Goal: Information Seeking & Learning: Learn about a topic

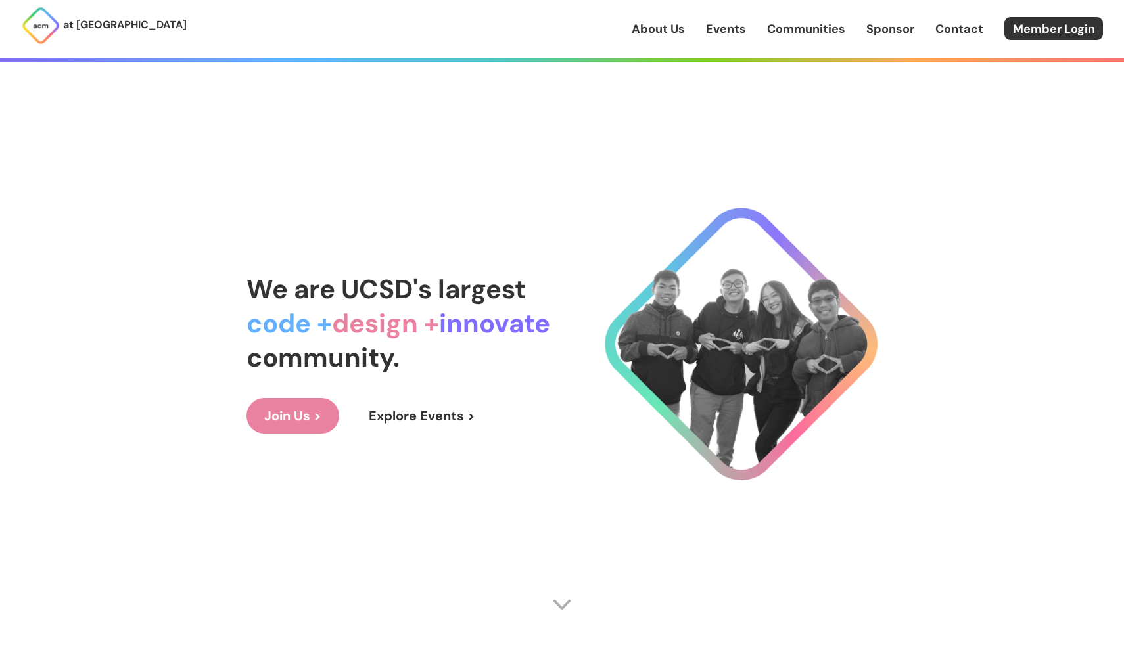
click at [429, 298] on span "We are UCSD's largest" at bounding box center [385, 289] width 279 height 34
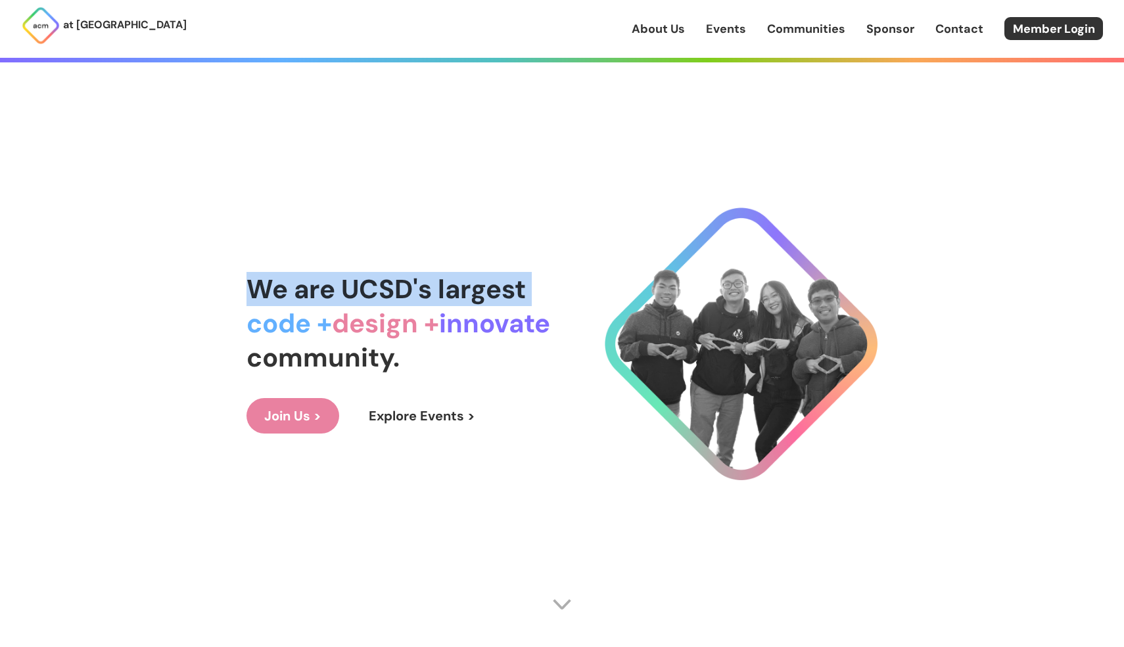
click at [429, 298] on span "We are UCSD's largest" at bounding box center [385, 289] width 279 height 34
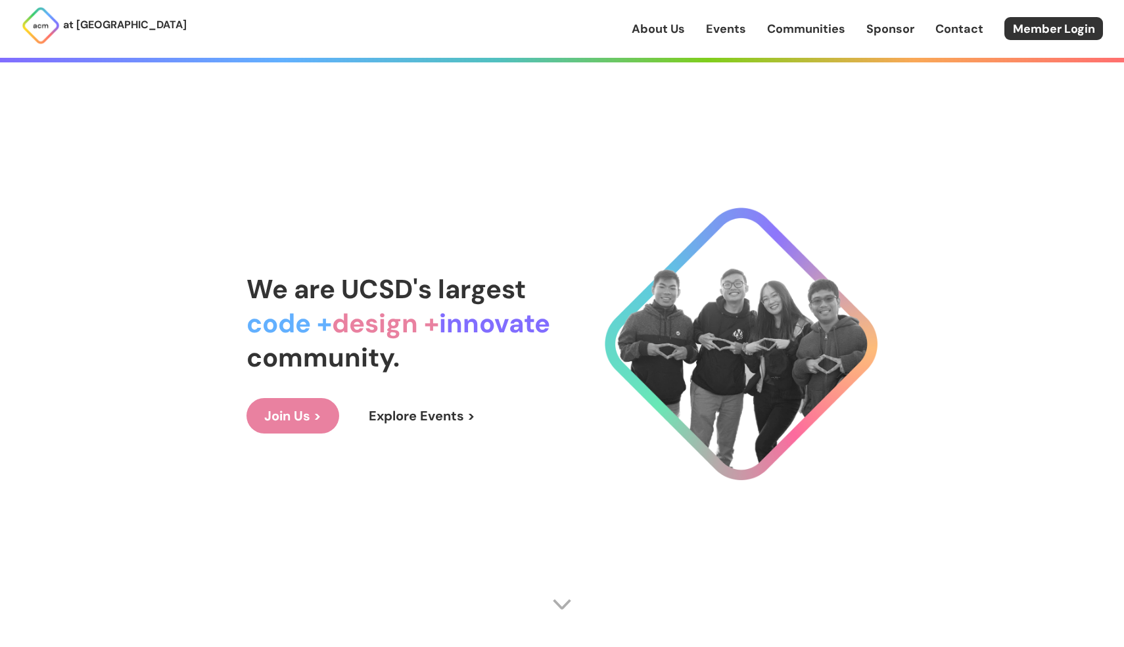
click at [429, 327] on span "design +" at bounding box center [385, 323] width 107 height 34
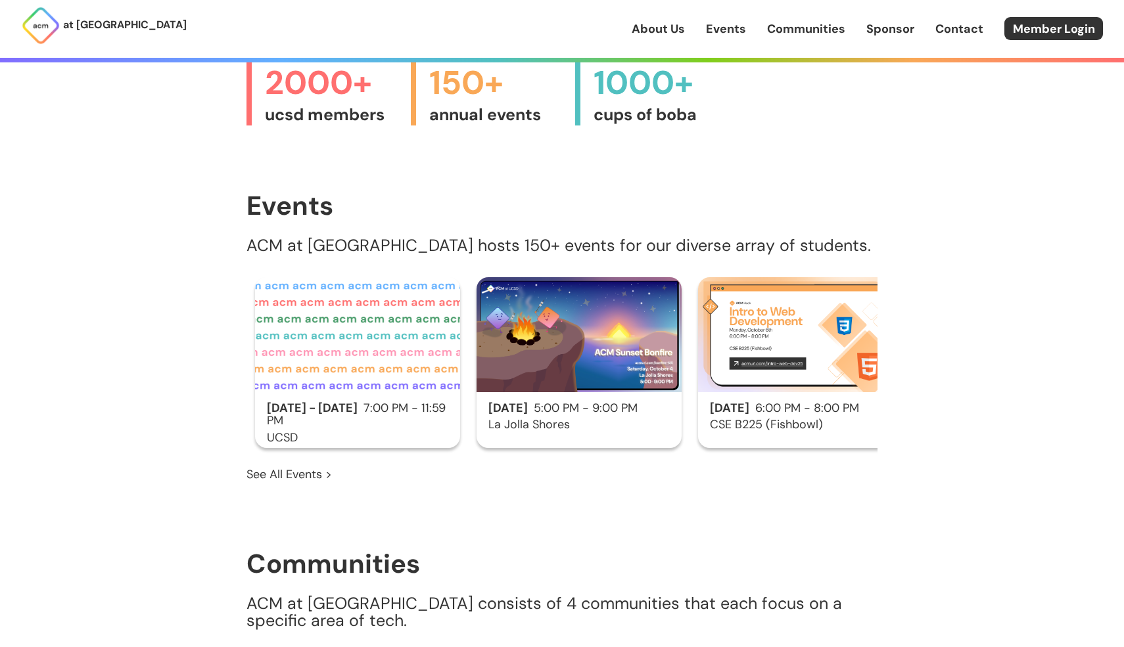
scroll to position [695, 0]
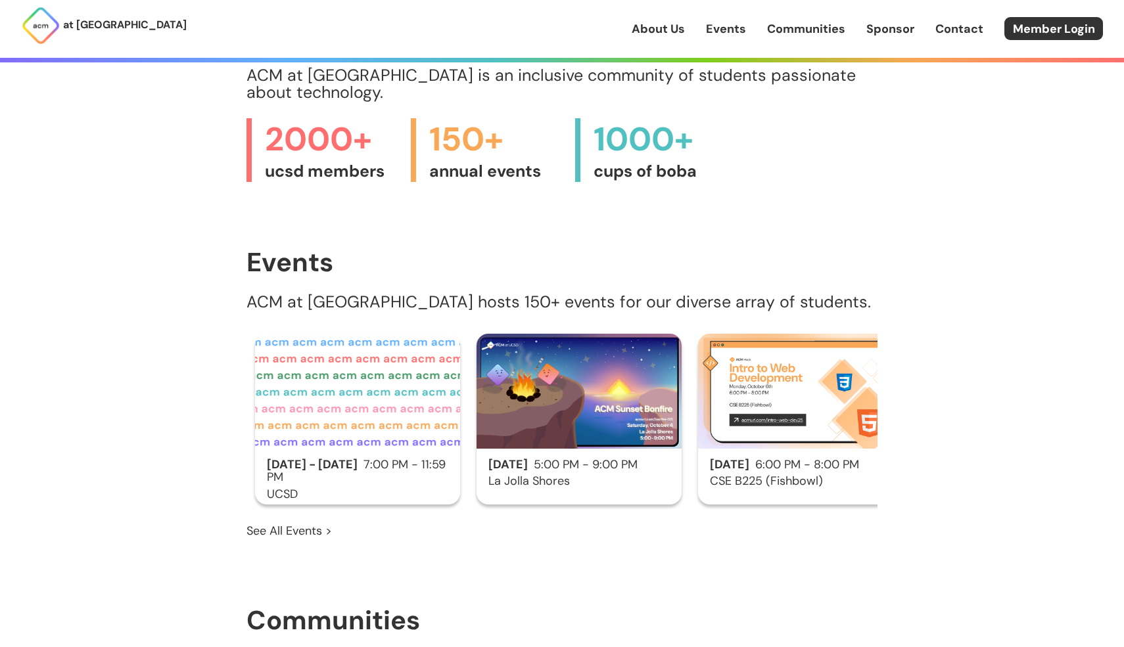
click at [388, 161] on span "ucsd members" at bounding box center [331, 171] width 133 height 21
click at [495, 161] on span "annual events" at bounding box center [495, 171] width 133 height 21
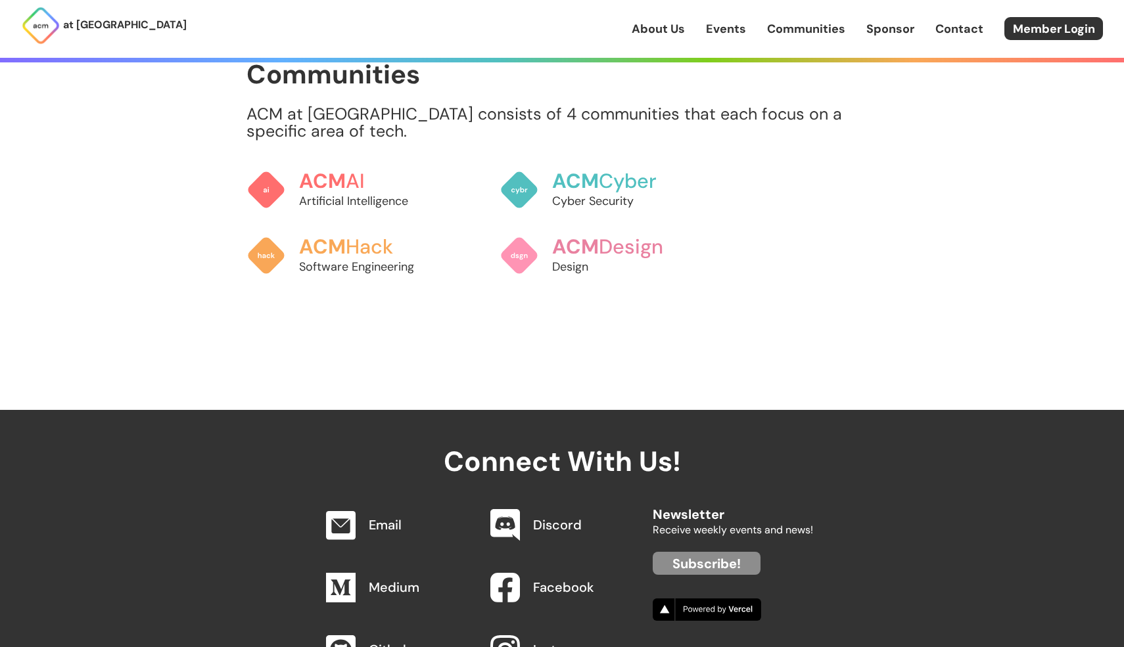
scroll to position [1239, 0]
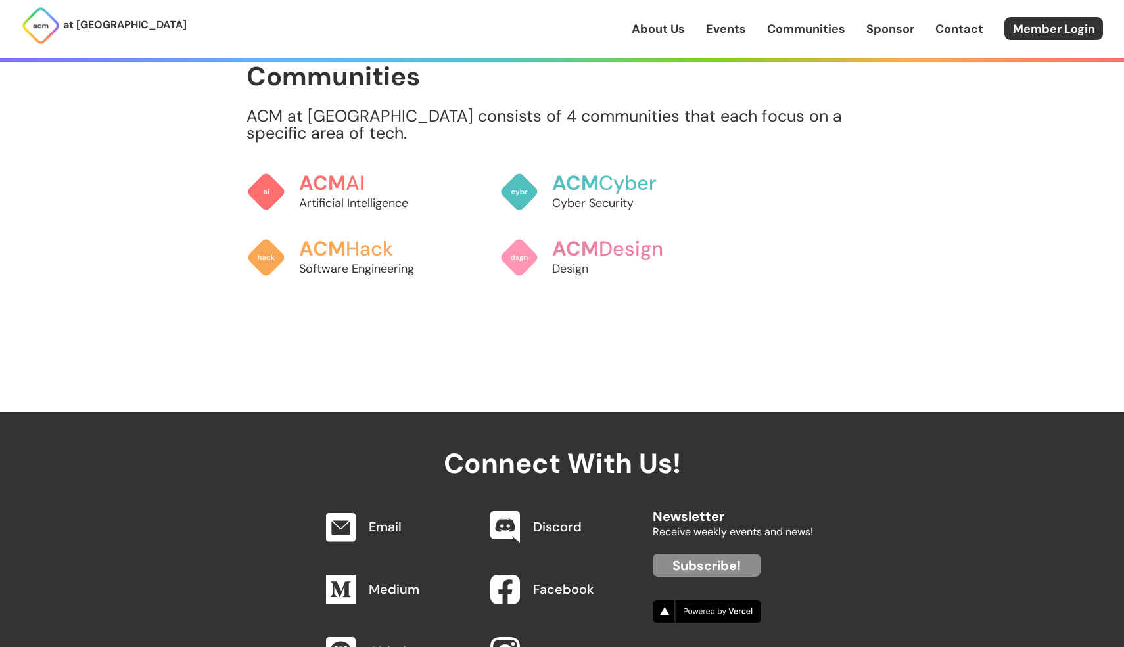
click at [666, 28] on link "About Us" at bounding box center [657, 28] width 53 height 17
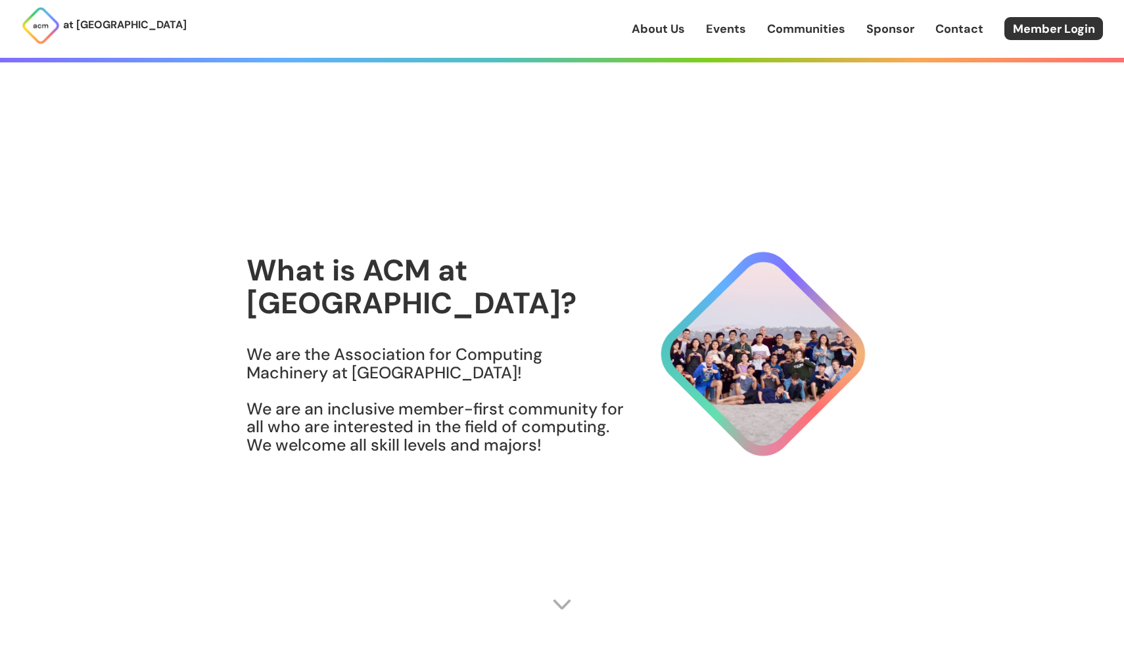
click at [414, 357] on h3 "We are the Association for Computing Machinery at UCSD! We are an inclusive mem…" at bounding box center [435, 400] width 378 height 108
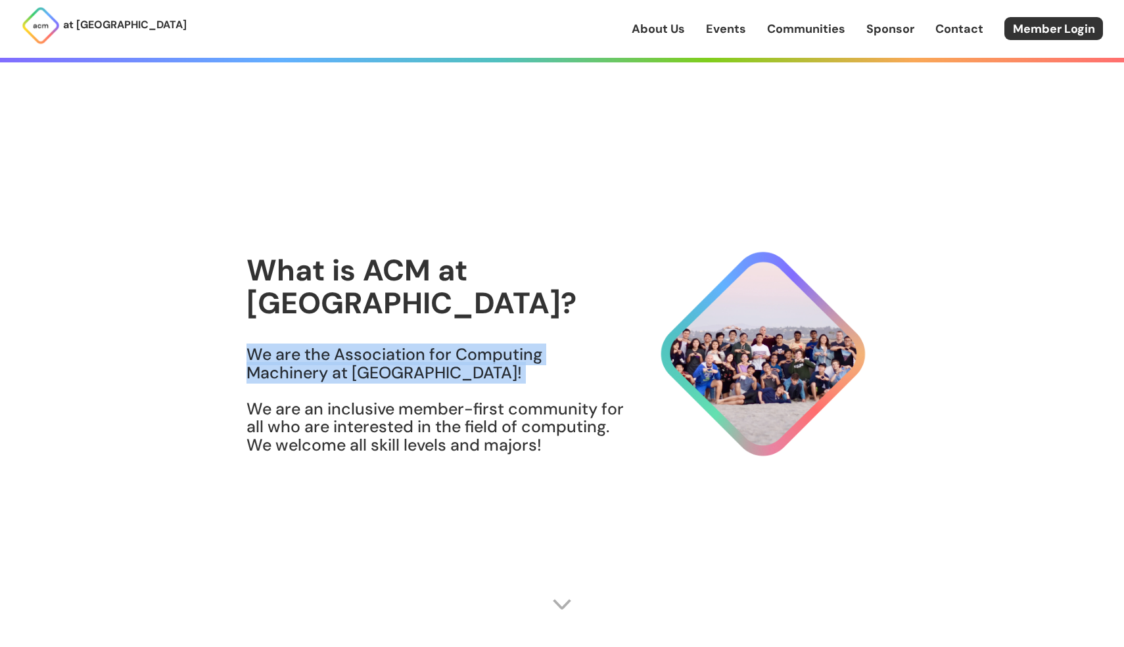
click at [414, 357] on h3 "We are the Association for Computing Machinery at UCSD! We are an inclusive mem…" at bounding box center [435, 400] width 378 height 108
click at [438, 383] on h3 "We are the Association for Computing Machinery at UCSD! We are an inclusive mem…" at bounding box center [435, 400] width 378 height 108
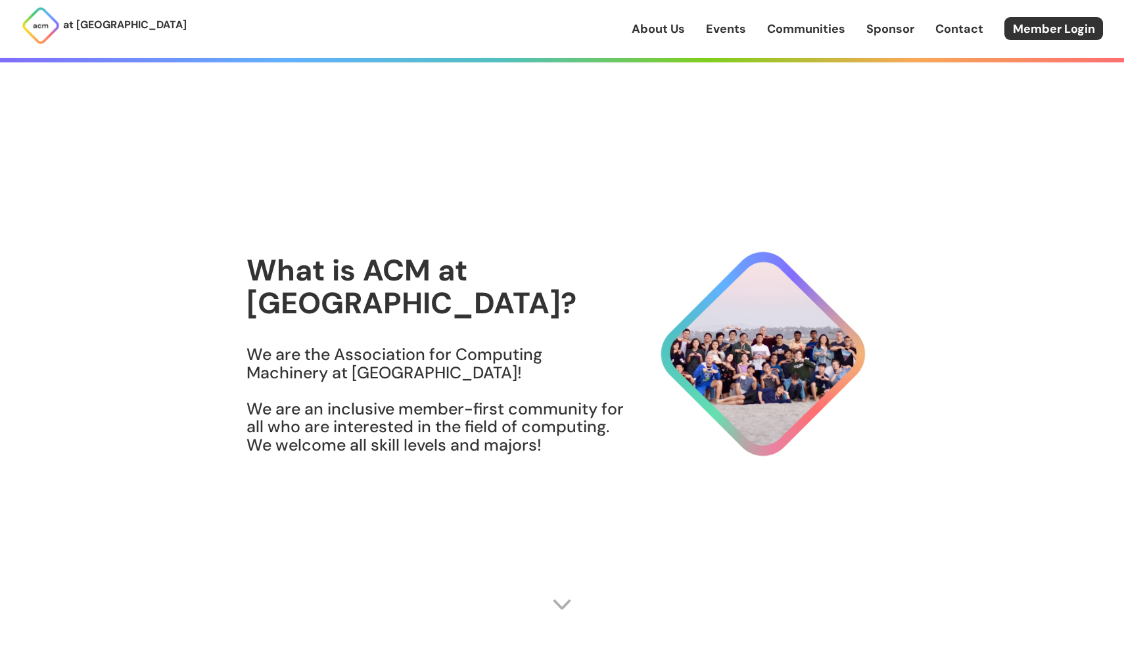
click at [438, 383] on h3 "We are the Association for Computing Machinery at UCSD! We are an inclusive mem…" at bounding box center [435, 400] width 378 height 108
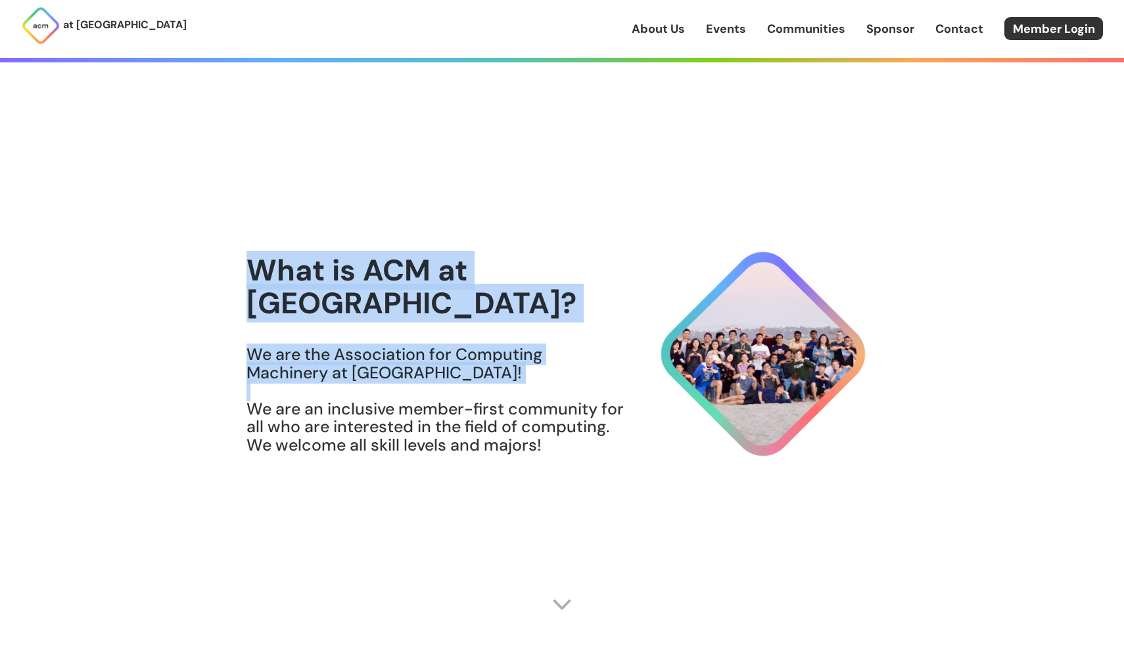
click at [440, 440] on div "What is ACM at UCSD? We are the Association for Computing Machinery at UCSD! We…" at bounding box center [435, 362] width 378 height 217
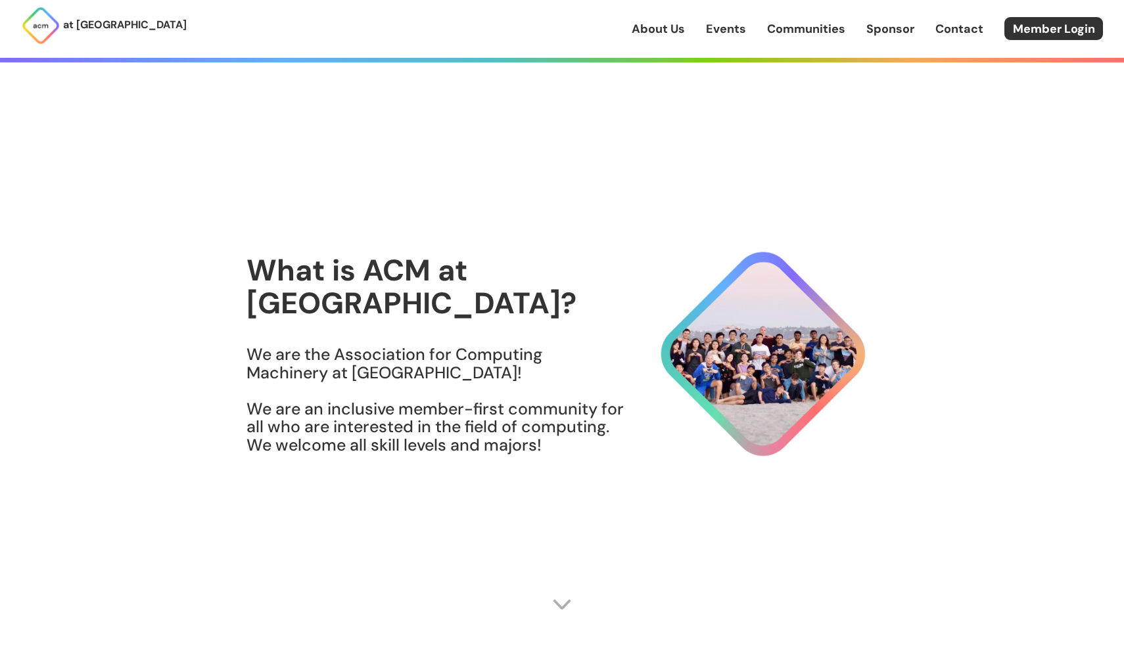
click at [440, 440] on div "What is ACM at UCSD? We are the Association for Computing Machinery at UCSD! We…" at bounding box center [435, 362] width 378 height 217
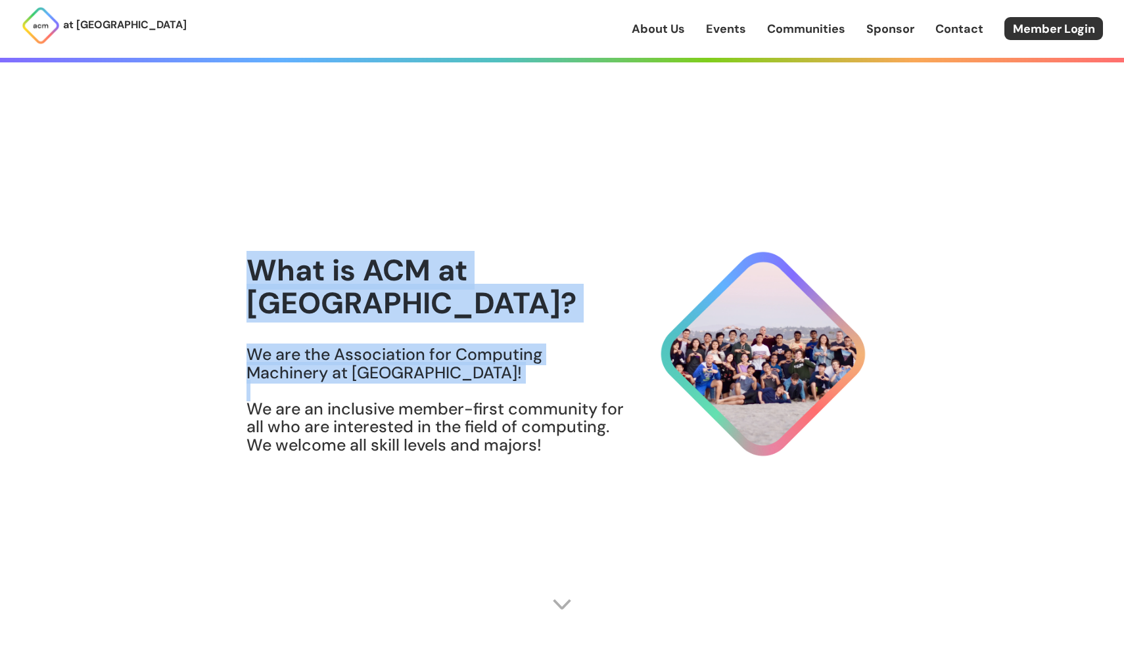
click at [440, 440] on div "What is ACM at UCSD? We are the Association for Computing Machinery at UCSD! We…" at bounding box center [435, 362] width 378 height 217
click at [454, 457] on section "What is ACM at UCSD? We are the Association for Computing Machinery at UCSD! We…" at bounding box center [561, 363] width 631 height 516
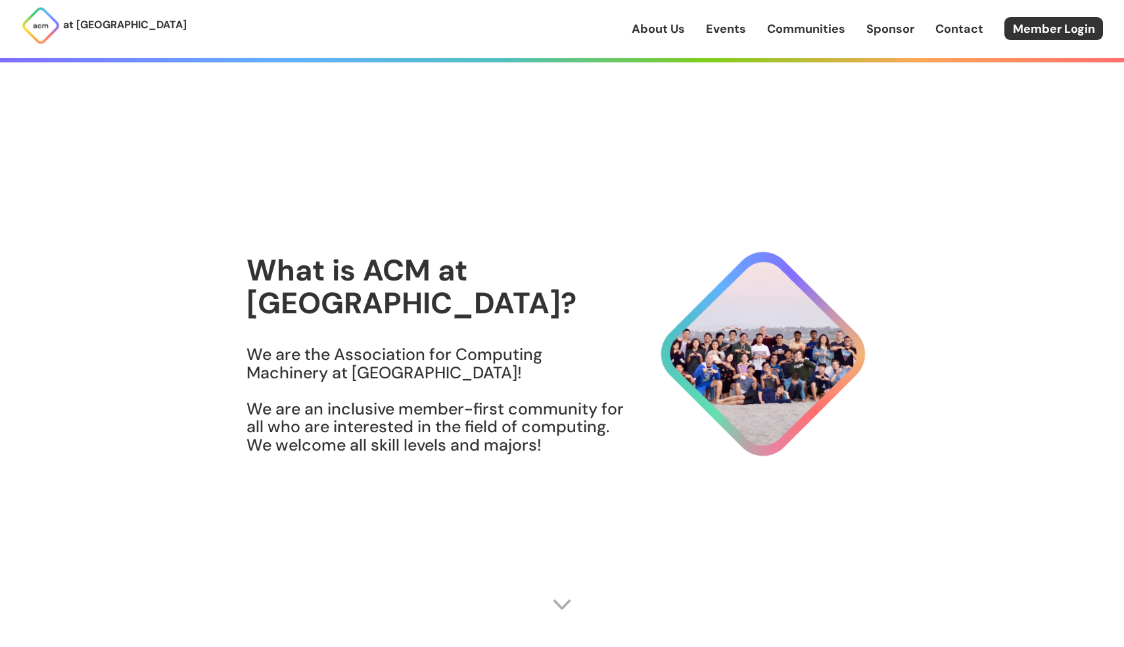
click at [454, 457] on section "What is ACM at UCSD? We are the Association for Computing Machinery at UCSD! We…" at bounding box center [561, 363] width 631 height 516
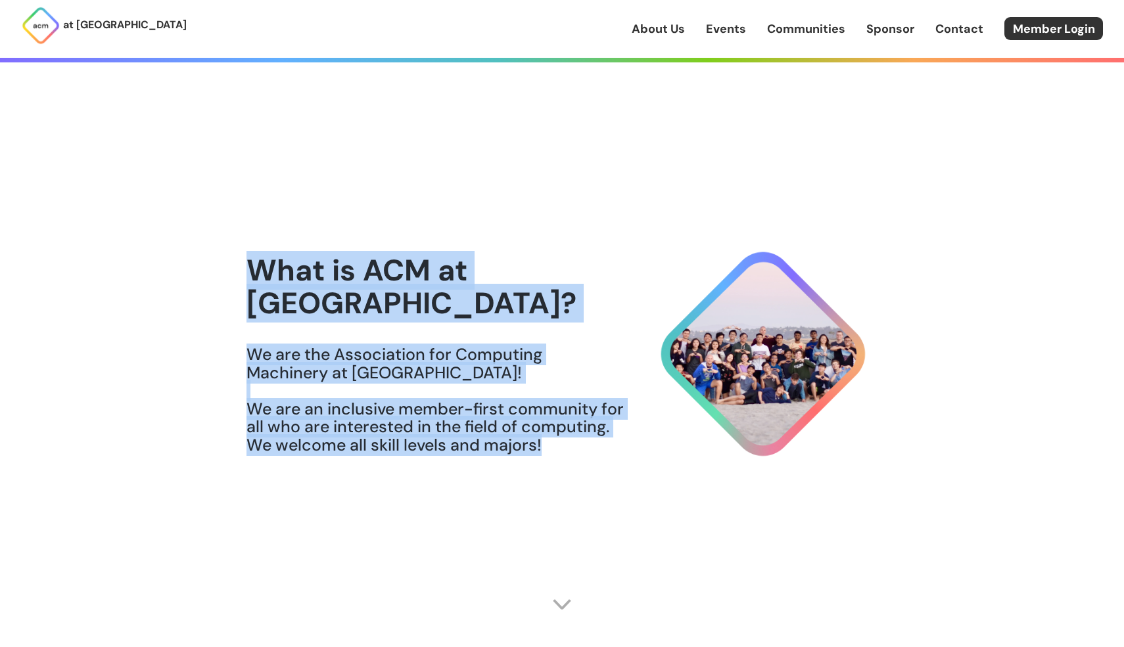
click at [454, 457] on section "What is ACM at UCSD? We are the Association for Computing Machinery at UCSD! We…" at bounding box center [561, 363] width 631 height 516
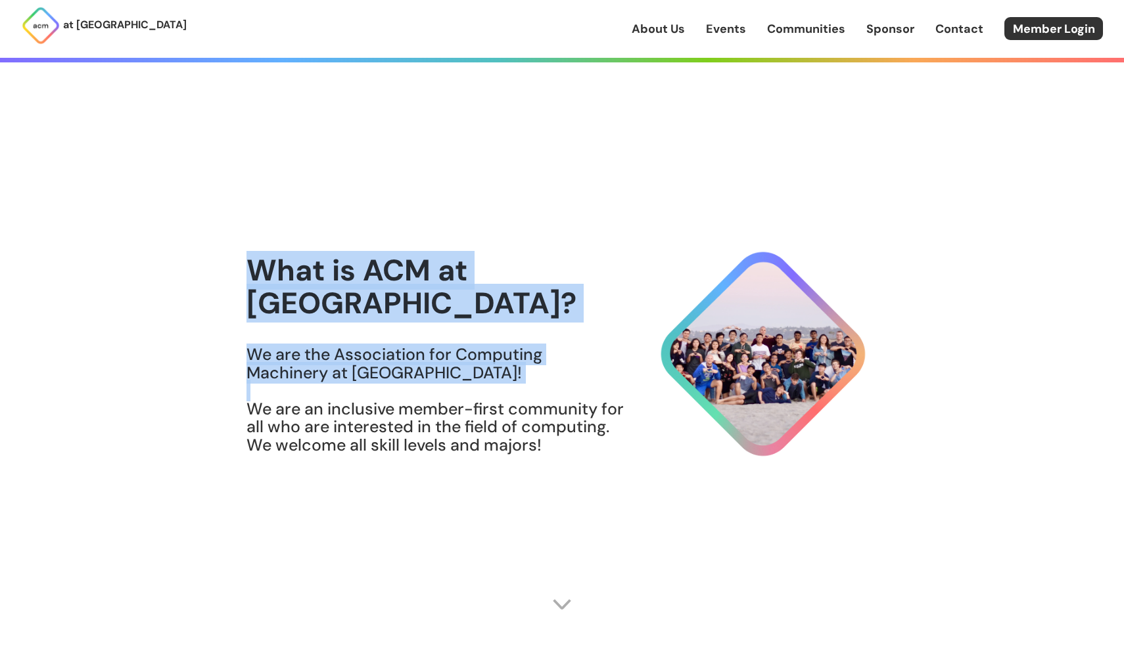
click at [482, 435] on h3 "We are the Association for Computing Machinery at UCSD! We are an inclusive mem…" at bounding box center [435, 400] width 378 height 108
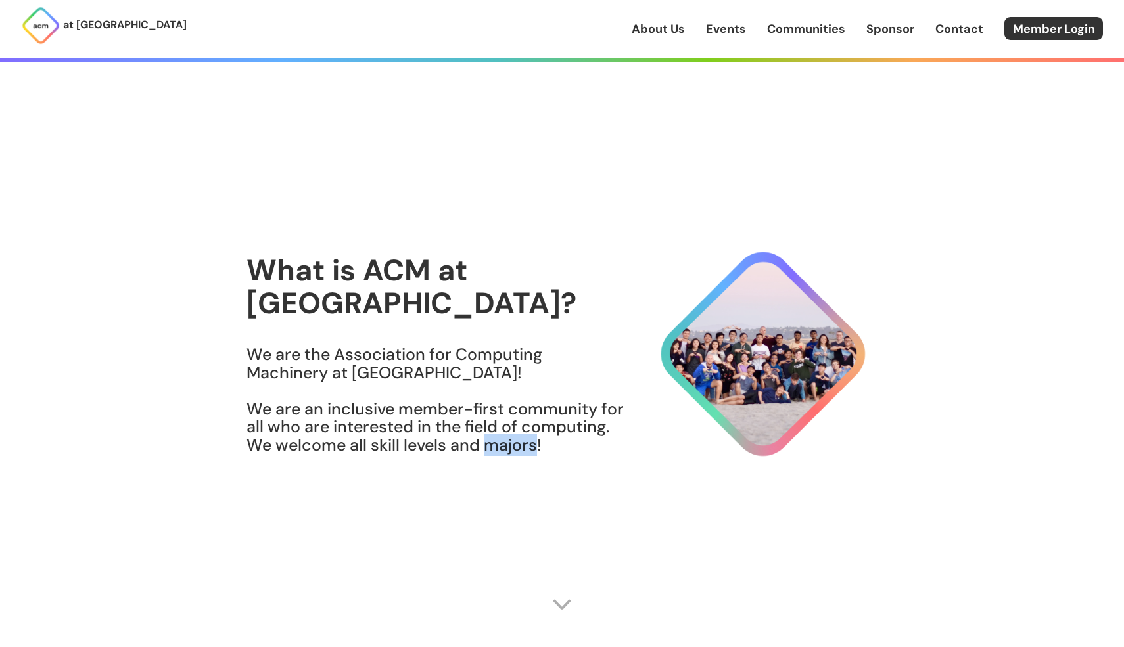
click at [482, 435] on h3 "We are the Association for Computing Machinery at UCSD! We are an inclusive mem…" at bounding box center [435, 400] width 378 height 108
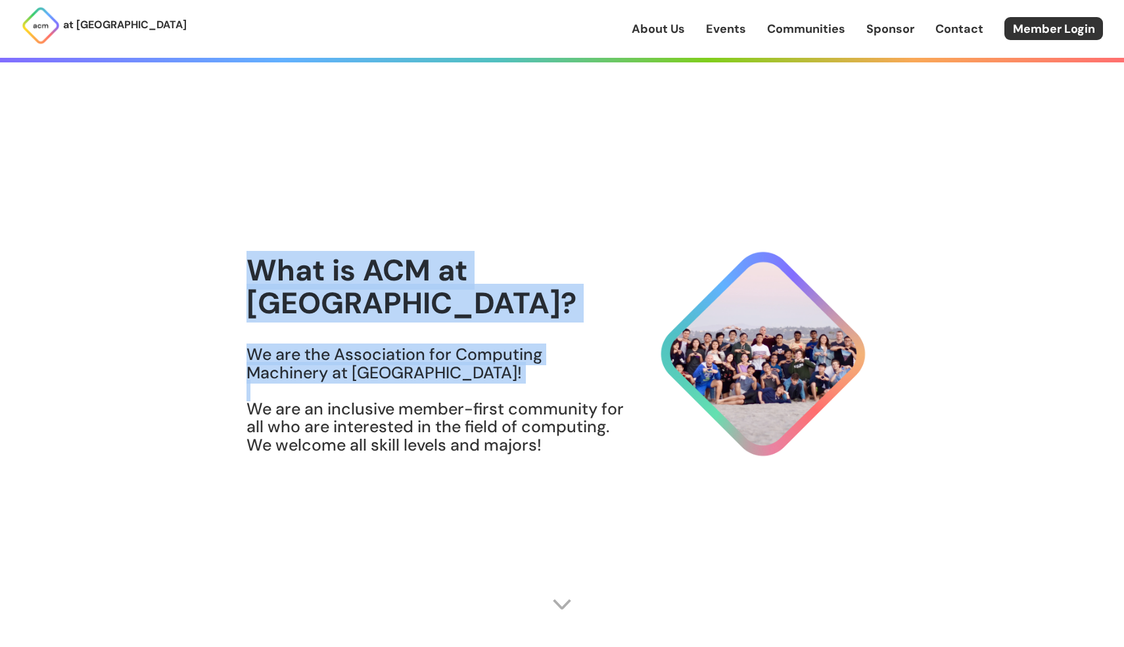
click at [465, 481] on section "What is ACM at UCSD? We are the Association for Computing Machinery at UCSD! We…" at bounding box center [561, 363] width 631 height 516
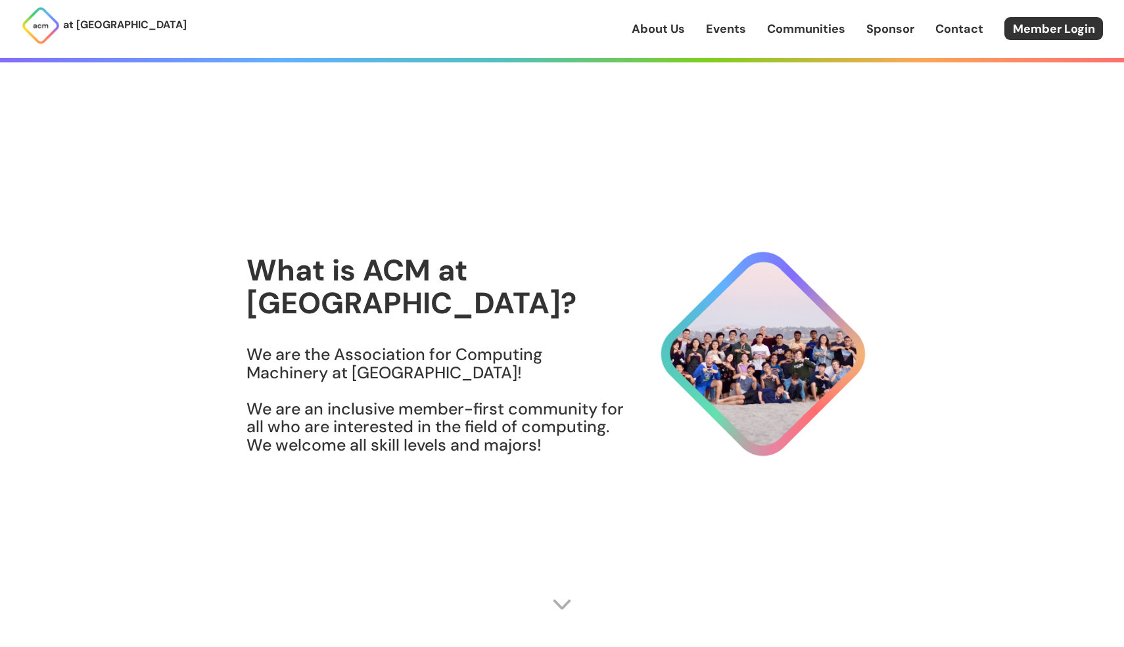
click at [465, 481] on section "What is ACM at UCSD? We are the Association for Computing Machinery at UCSD! We…" at bounding box center [561, 363] width 631 height 516
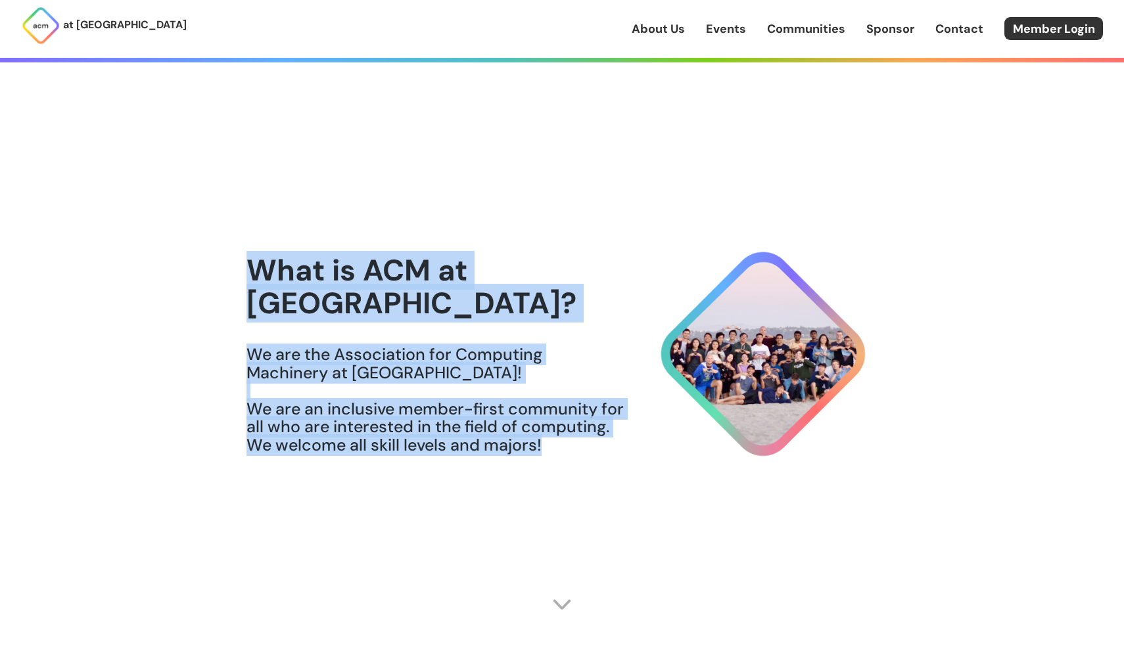
click at [465, 481] on section "What is ACM at UCSD? We are the Association for Computing Machinery at UCSD! We…" at bounding box center [561, 363] width 631 height 516
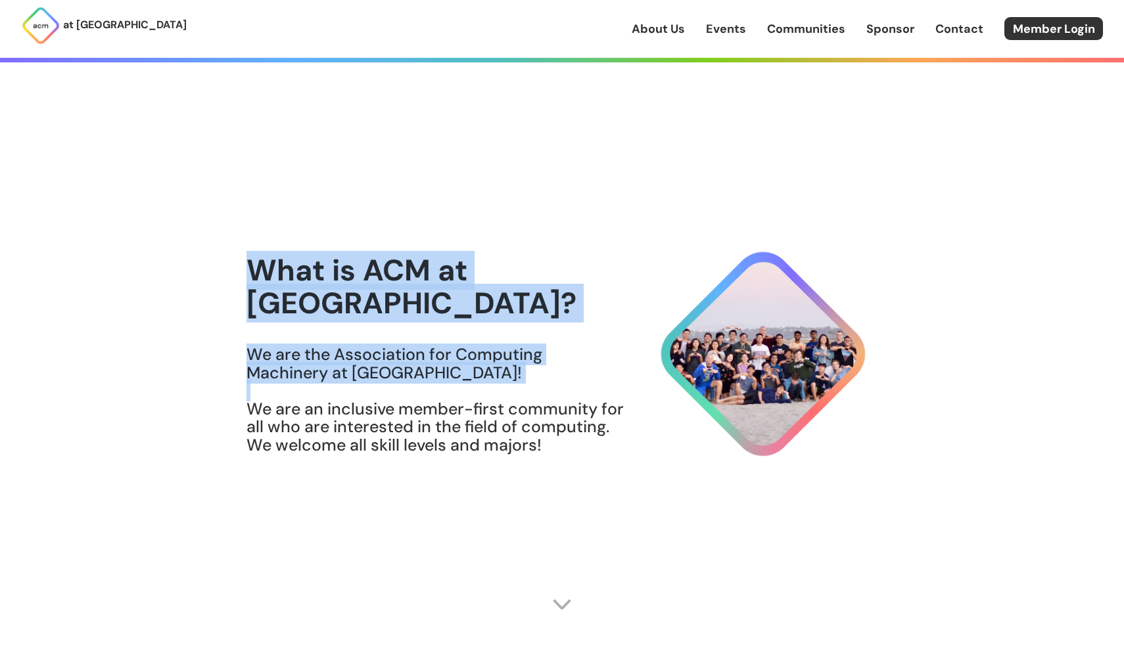
click at [512, 464] on section "What is ACM at UCSD? We are the Association for Computing Machinery at UCSD! We…" at bounding box center [561, 363] width 631 height 516
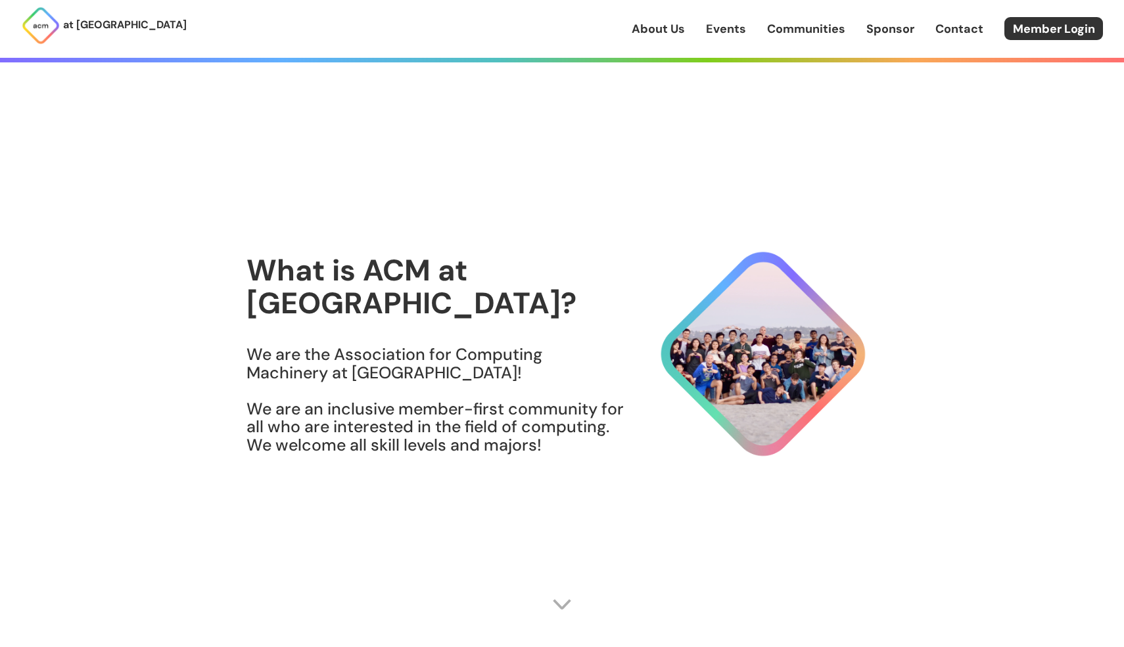
click at [367, 408] on h3 "We are the Association for Computing Machinery at UCSD! We are an inclusive mem…" at bounding box center [435, 400] width 378 height 108
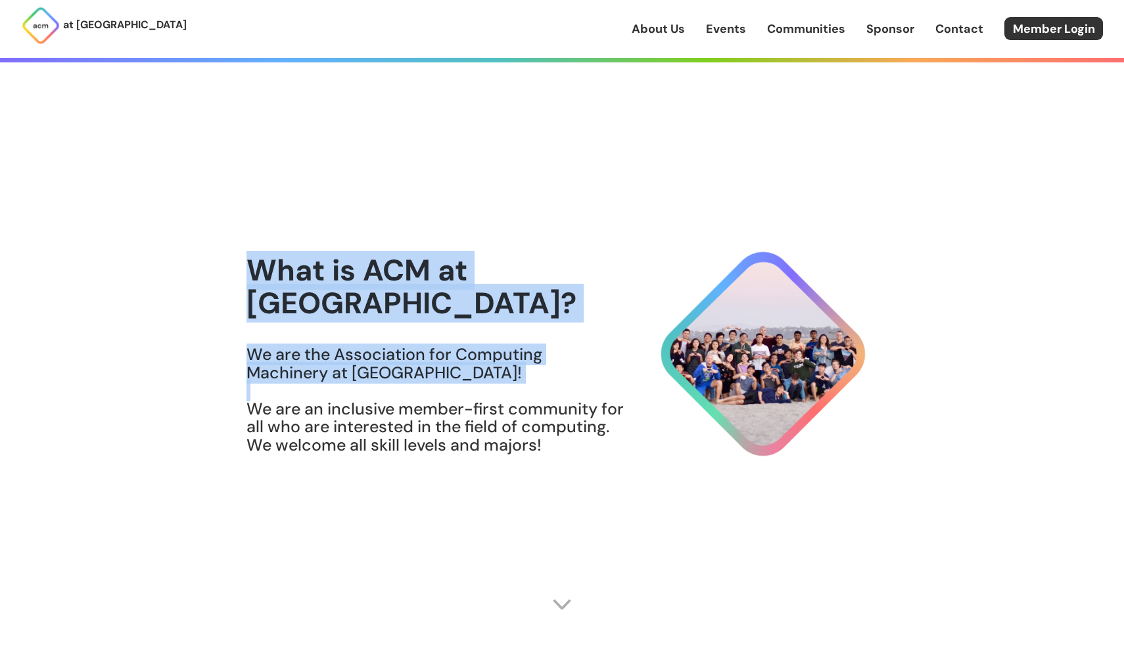
click at [367, 408] on h3 "We are the Association for Computing Machinery at UCSD! We are an inclusive mem…" at bounding box center [435, 400] width 378 height 108
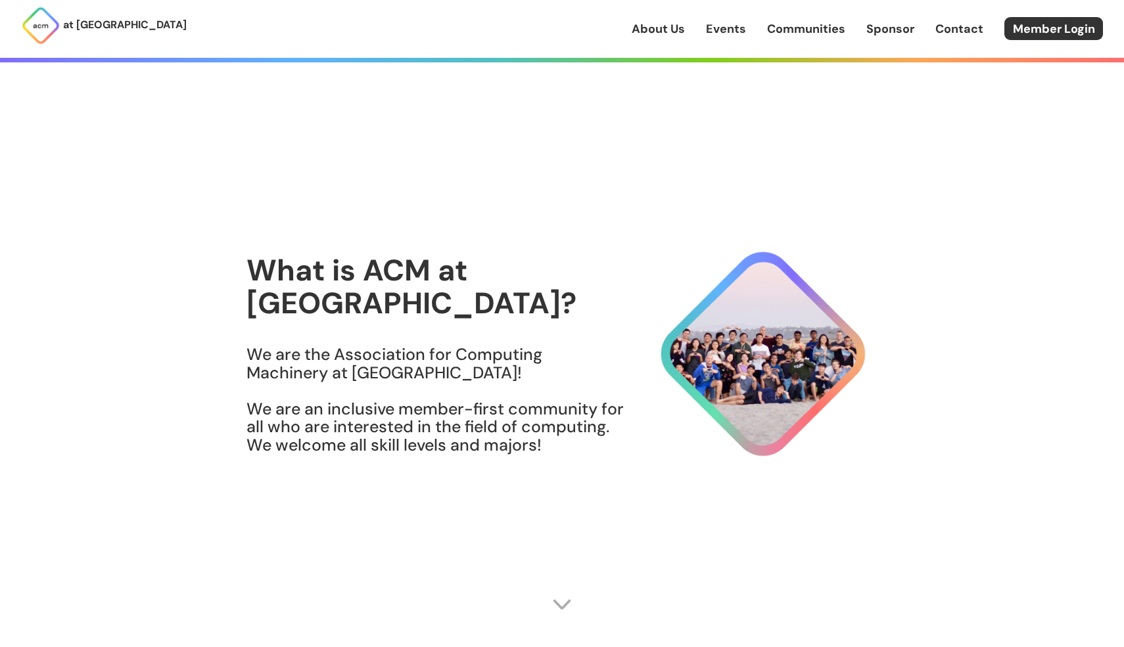
click at [364, 350] on h3 "We are the Association for Computing Machinery at UCSD! We are an inclusive mem…" at bounding box center [435, 400] width 378 height 108
